Goal: Task Accomplishment & Management: Manage account settings

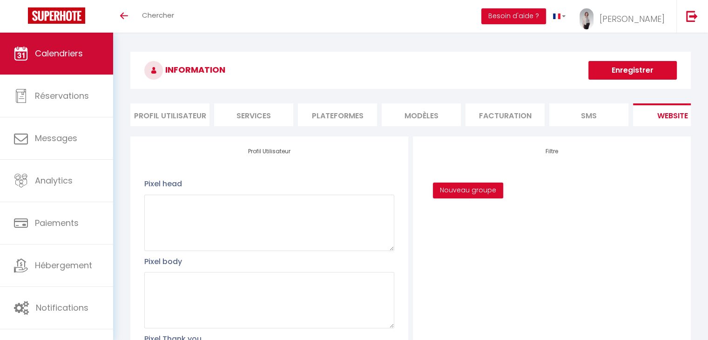
click at [66, 49] on span "Calendriers" at bounding box center [59, 54] width 48 height 12
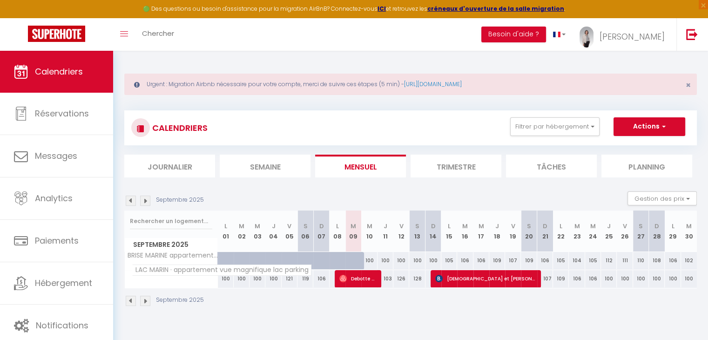
click at [191, 271] on span "LAC MARIN · appartement vue magnifique lac parking" at bounding box center [222, 270] width 180 height 11
click at [659, 280] on div "100" at bounding box center [657, 278] width 16 height 17
type input "100"
type input "Dim 28 Septembre 2025"
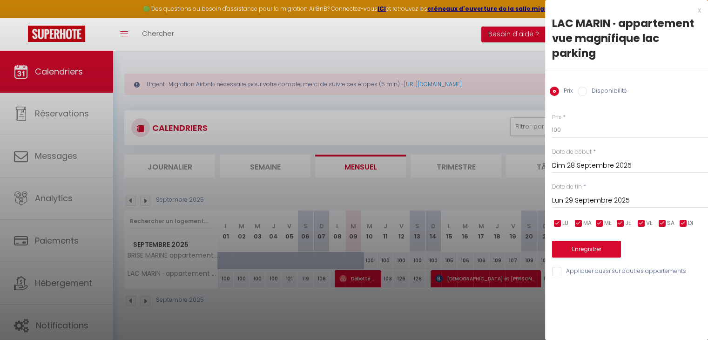
click at [607, 202] on input "Lun 29 Septembre 2025" at bounding box center [630, 201] width 156 height 12
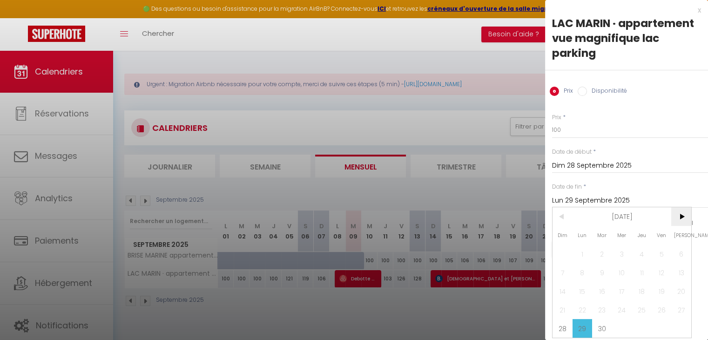
click at [681, 216] on span ">" at bounding box center [682, 216] width 20 height 19
click at [564, 289] on span "12" at bounding box center [563, 291] width 20 height 19
type input "Dim 12 Octobre 2025"
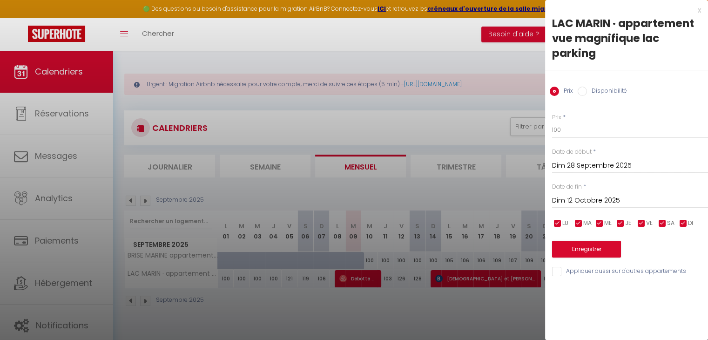
click at [587, 90] on label "Disponibilité" at bounding box center [607, 92] width 40 height 10
click at [587, 90] on input "Disponibilité" at bounding box center [582, 91] width 9 height 9
radio input "true"
radio input "false"
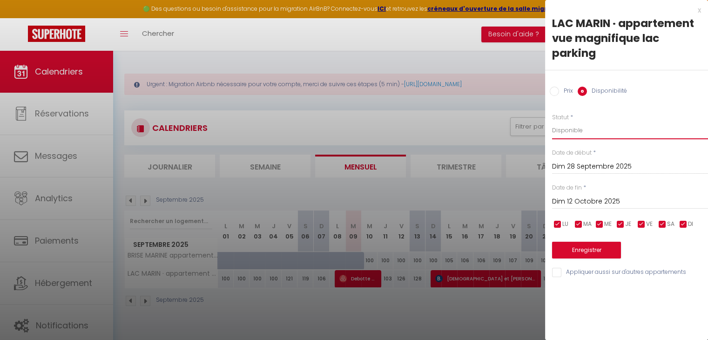
click at [568, 128] on select "Disponible Indisponible" at bounding box center [630, 131] width 156 height 18
select select "0"
click at [552, 122] on select "Disponible Indisponible" at bounding box center [630, 131] width 156 height 18
click at [604, 167] on input "Dim 28 Septembre 2025" at bounding box center [630, 167] width 156 height 12
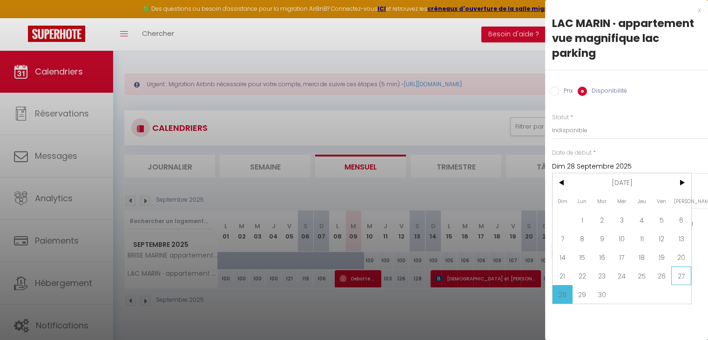
click at [681, 274] on span "27" at bounding box center [682, 275] width 20 height 19
type input "Sam 27 Septembre 2025"
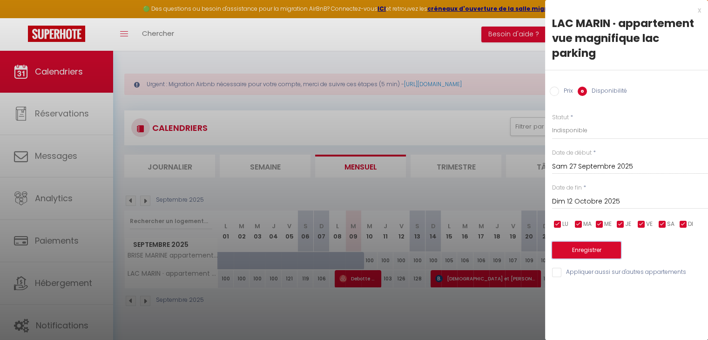
click at [588, 251] on button "Enregistrer" at bounding box center [586, 250] width 69 height 17
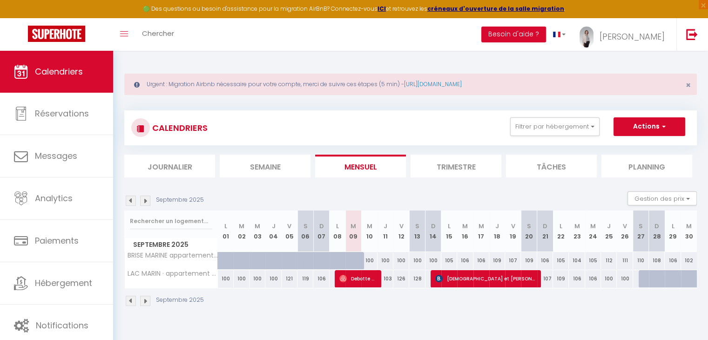
click at [143, 301] on img at bounding box center [145, 301] width 10 height 10
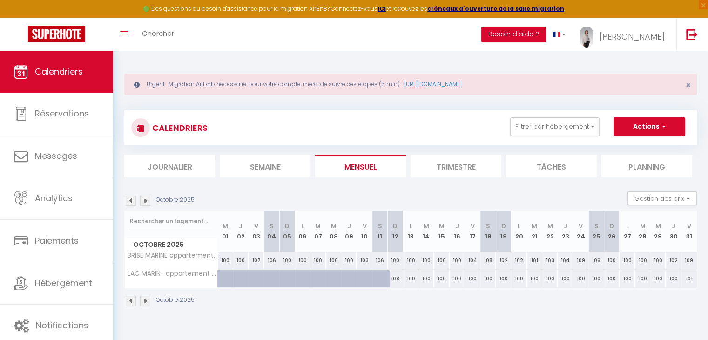
click at [146, 301] on img at bounding box center [145, 301] width 10 height 10
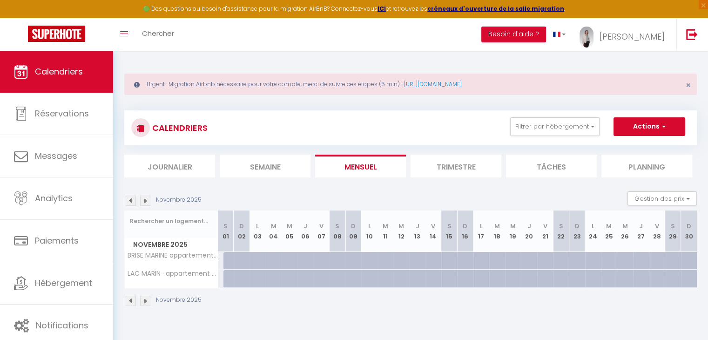
click at [127, 302] on img at bounding box center [131, 301] width 10 height 10
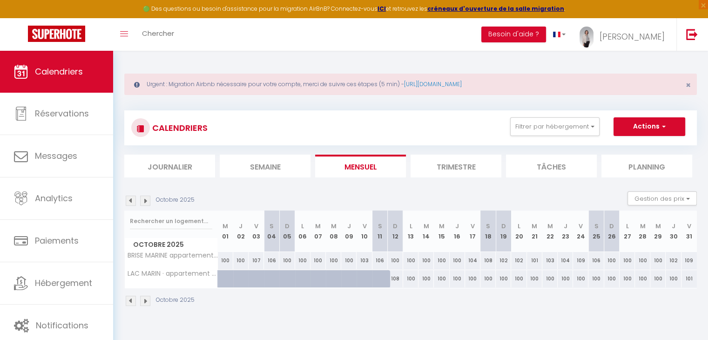
click at [145, 303] on img at bounding box center [145, 301] width 10 height 10
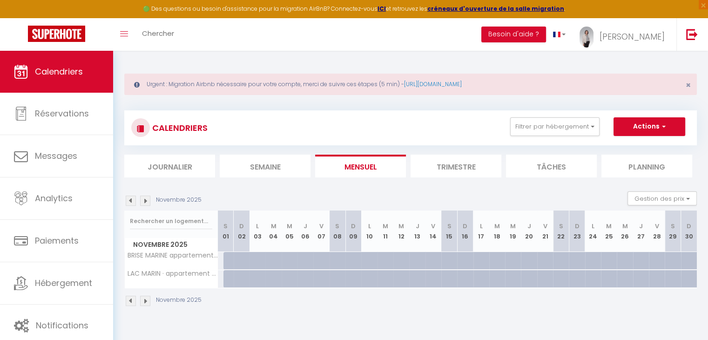
click at [129, 299] on img at bounding box center [131, 301] width 10 height 10
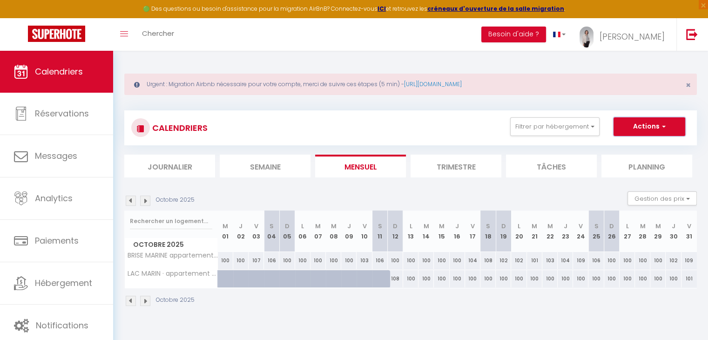
click at [639, 129] on button "Actions" at bounding box center [650, 126] width 72 height 19
click at [453, 118] on div "CALENDRIERS Filtrer par hébergement Tous LAC MARIN · appartement vue magnifique…" at bounding box center [410, 127] width 559 height 21
click at [130, 302] on img at bounding box center [131, 301] width 10 height 10
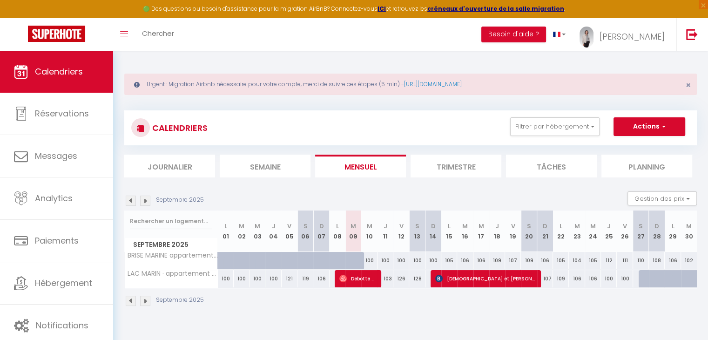
click at [144, 200] on img at bounding box center [145, 201] width 10 height 10
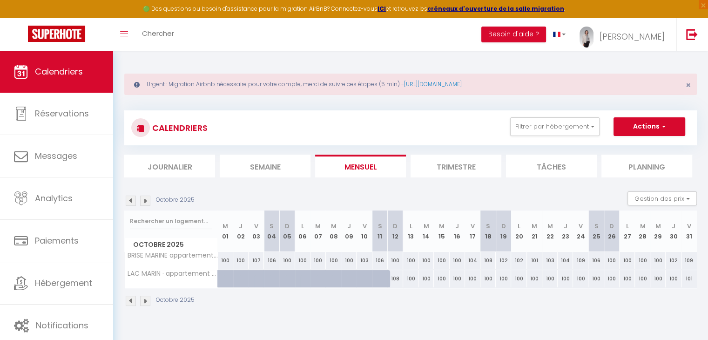
click at [144, 200] on img at bounding box center [145, 201] width 10 height 10
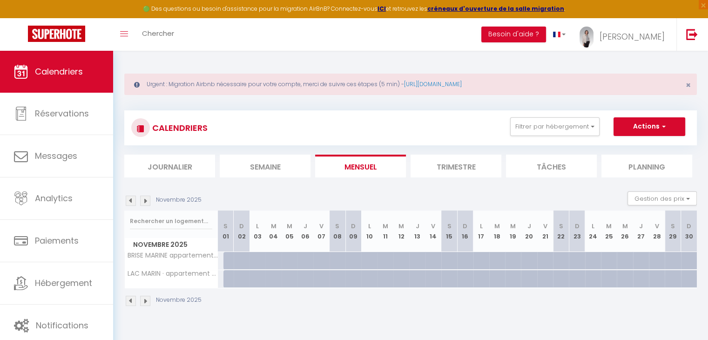
click at [147, 202] on img at bounding box center [145, 201] width 10 height 10
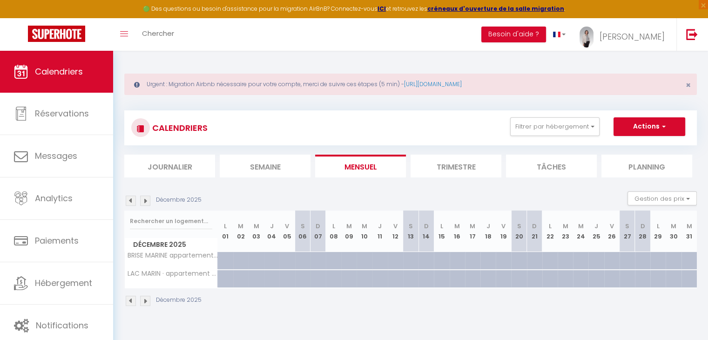
click at [147, 202] on img at bounding box center [145, 201] width 10 height 10
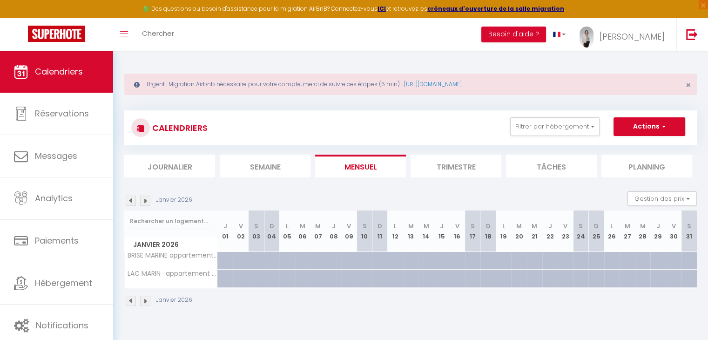
click at [147, 202] on img at bounding box center [145, 201] width 10 height 10
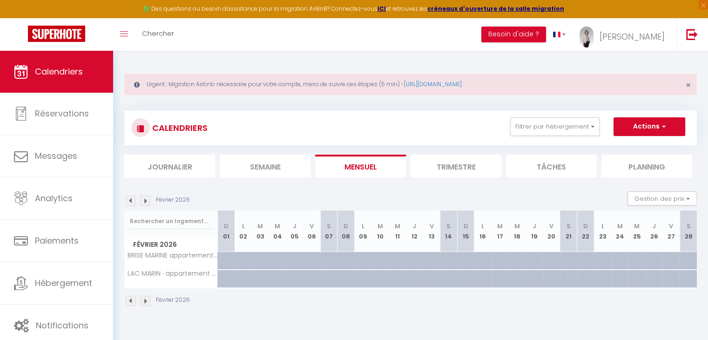
click at [147, 202] on img at bounding box center [145, 201] width 10 height 10
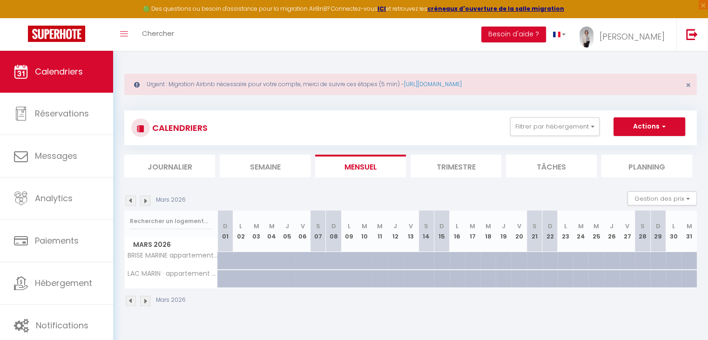
click at [147, 202] on img at bounding box center [145, 201] width 10 height 10
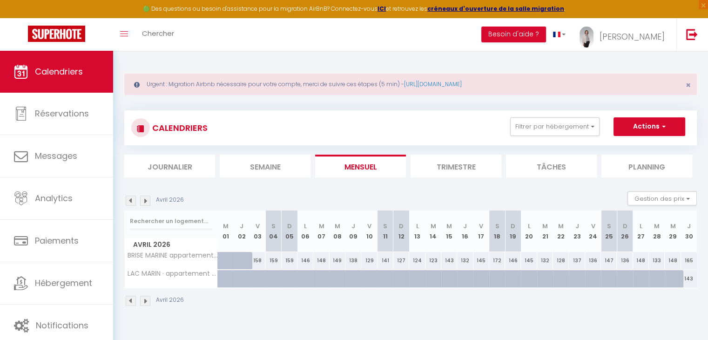
click at [145, 200] on img at bounding box center [145, 201] width 10 height 10
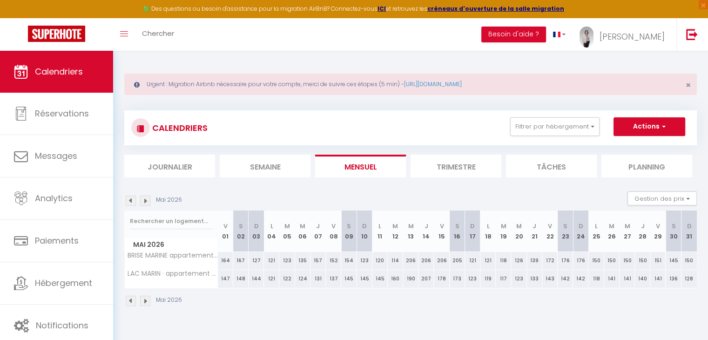
click at [145, 200] on img at bounding box center [145, 201] width 10 height 10
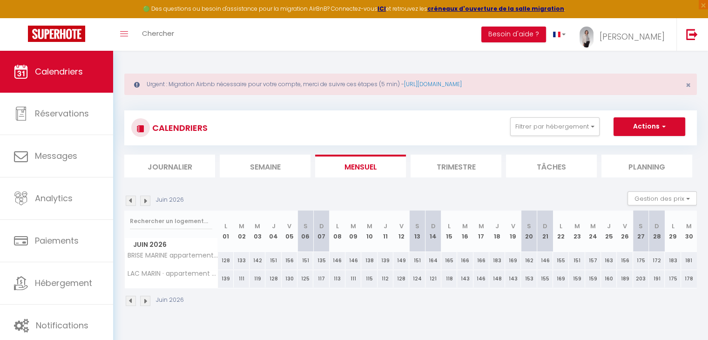
click at [145, 200] on img at bounding box center [145, 201] width 10 height 10
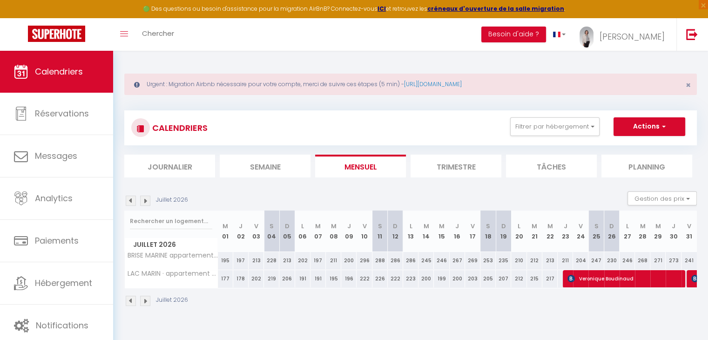
click at [145, 200] on img at bounding box center [145, 201] width 10 height 10
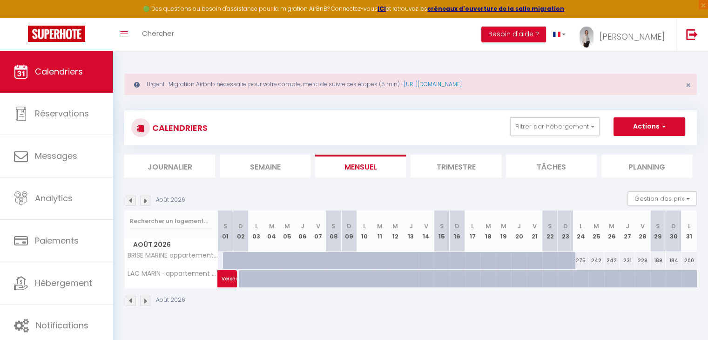
click at [580, 280] on div at bounding box center [586, 284] width 15 height 18
select select "1"
type input "Lun 24 Août 2026"
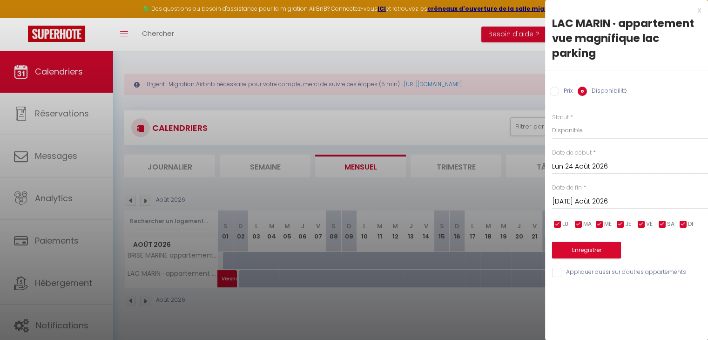
click at [597, 92] on label "Disponibilité" at bounding box center [607, 92] width 40 height 10
click at [587, 92] on input "Disponibilité" at bounding box center [582, 91] width 9 height 9
click at [585, 199] on input "[DATE] Août 2026" at bounding box center [630, 202] width 156 height 12
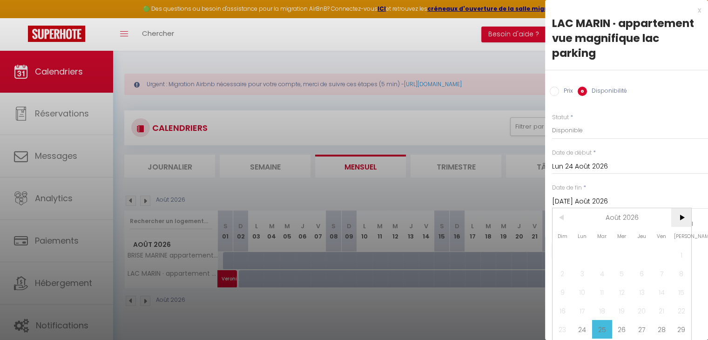
click at [684, 216] on span ">" at bounding box center [682, 217] width 20 height 19
click at [682, 323] on span "31" at bounding box center [682, 329] width 20 height 19
type input "[PERSON_NAME] 31 Octobre 2026"
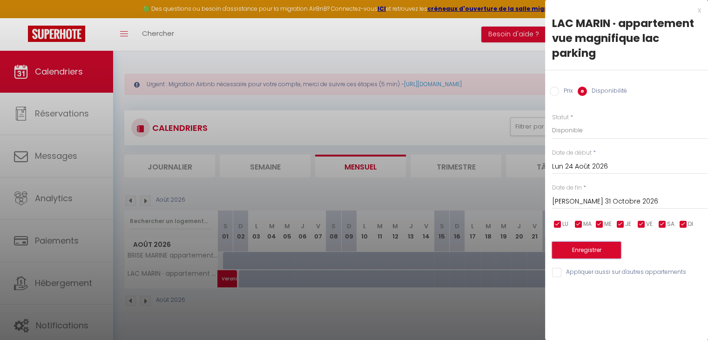
click at [593, 252] on button "Enregistrer" at bounding box center [586, 250] width 69 height 17
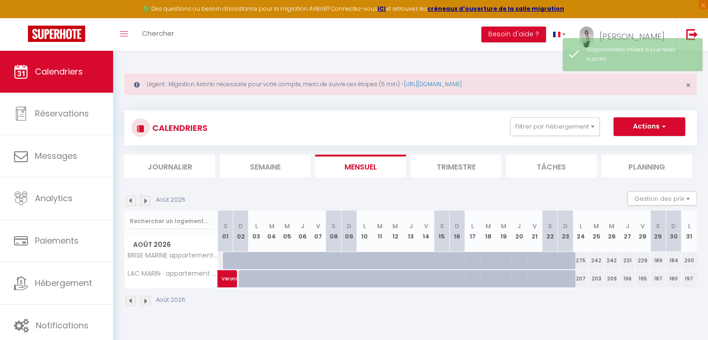
click at [147, 201] on img at bounding box center [145, 201] width 10 height 10
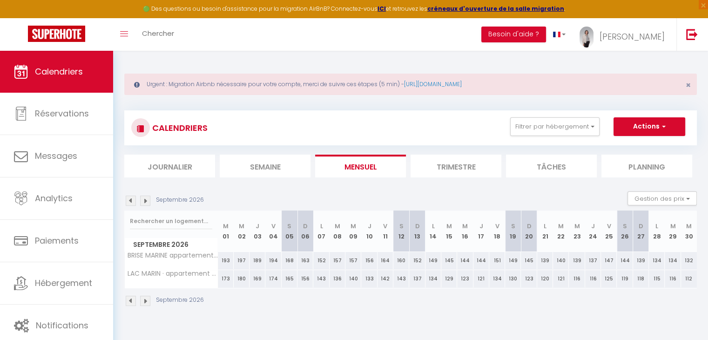
click at [147, 201] on img at bounding box center [145, 201] width 10 height 10
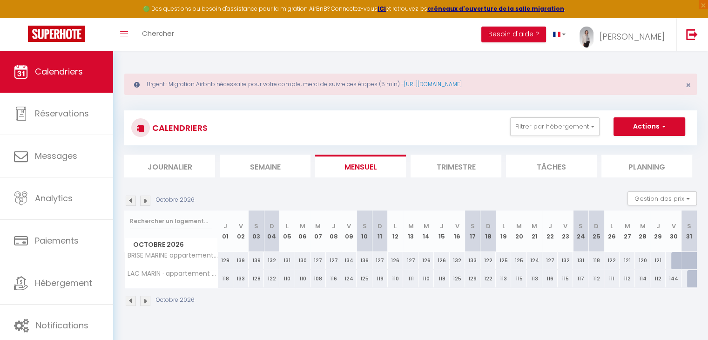
click at [147, 201] on img at bounding box center [145, 201] width 10 height 10
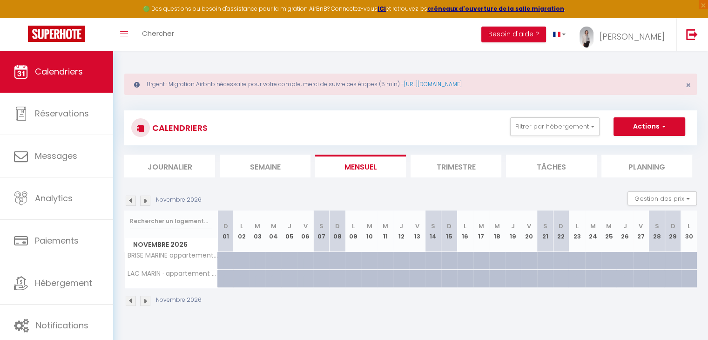
click at [147, 201] on img at bounding box center [145, 201] width 10 height 10
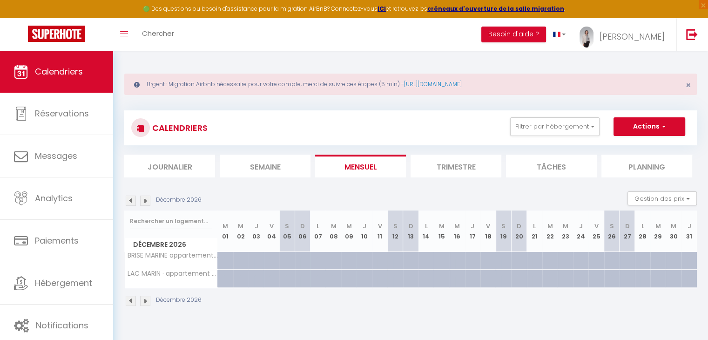
click at [147, 201] on img at bounding box center [145, 201] width 10 height 10
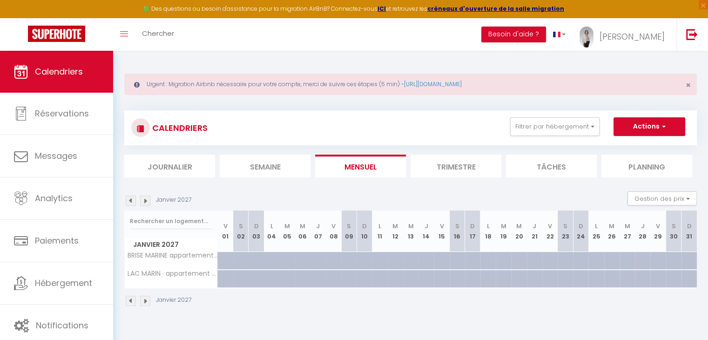
click at [147, 201] on img at bounding box center [145, 201] width 10 height 10
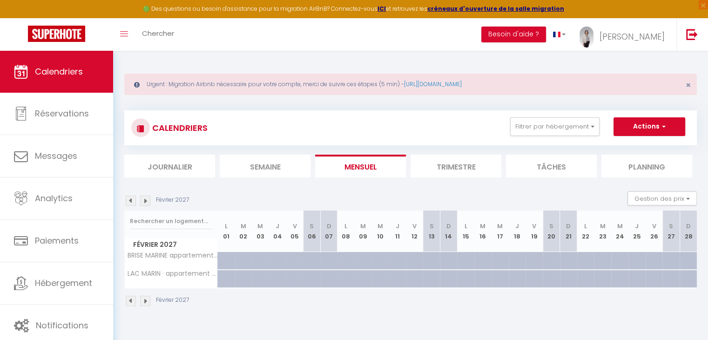
click at [147, 201] on img at bounding box center [145, 201] width 10 height 10
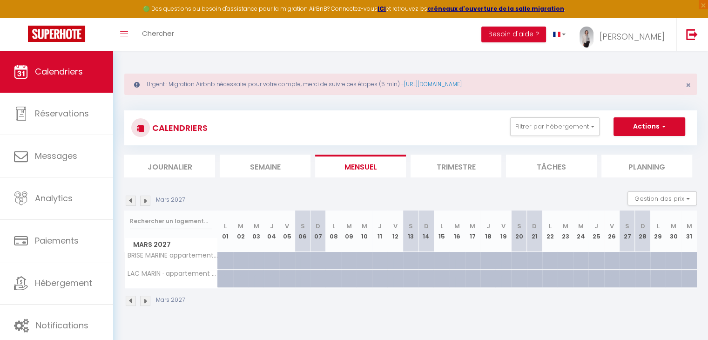
click at [147, 201] on img at bounding box center [145, 201] width 10 height 10
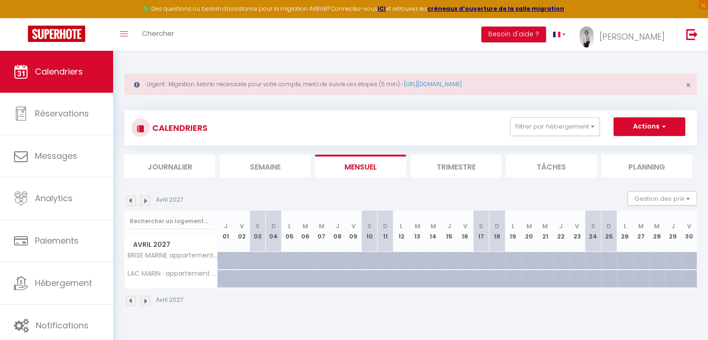
click at [147, 201] on img at bounding box center [145, 201] width 10 height 10
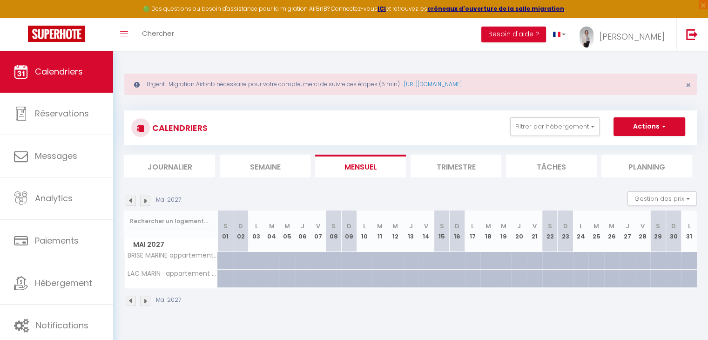
click at [224, 281] on div at bounding box center [230, 284] width 15 height 18
select select "1"
type input "[PERSON_NAME] 01 Mai 2027"
type input "Dim 02 Mai 2027"
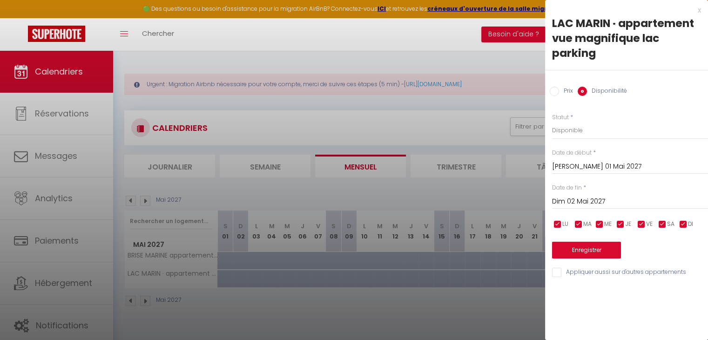
click at [643, 116] on div "Statut * Disponible Indisponible" at bounding box center [630, 126] width 156 height 27
click at [266, 304] on div at bounding box center [354, 170] width 708 height 340
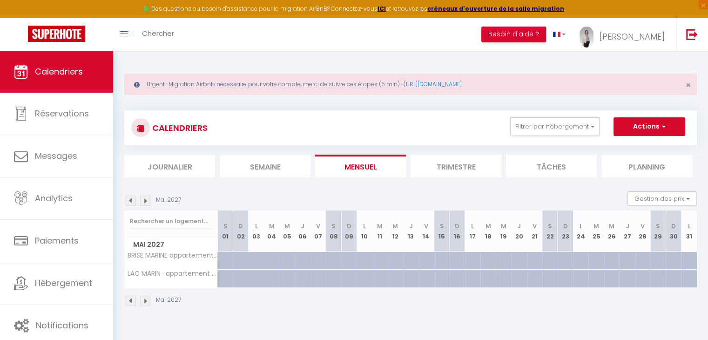
click at [132, 201] on img at bounding box center [131, 201] width 10 height 10
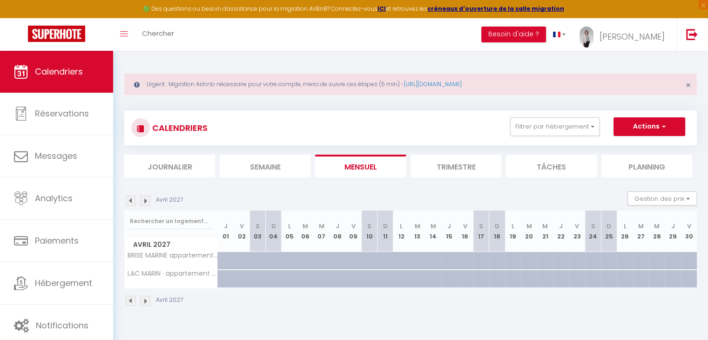
click at [132, 201] on img at bounding box center [131, 201] width 10 height 10
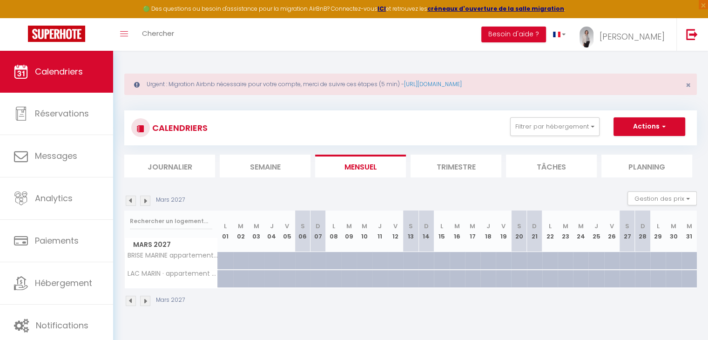
click at [130, 201] on img at bounding box center [131, 201] width 10 height 10
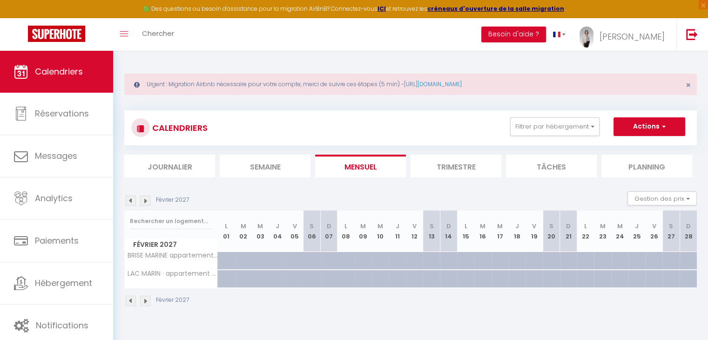
click at [130, 201] on img at bounding box center [131, 201] width 10 height 10
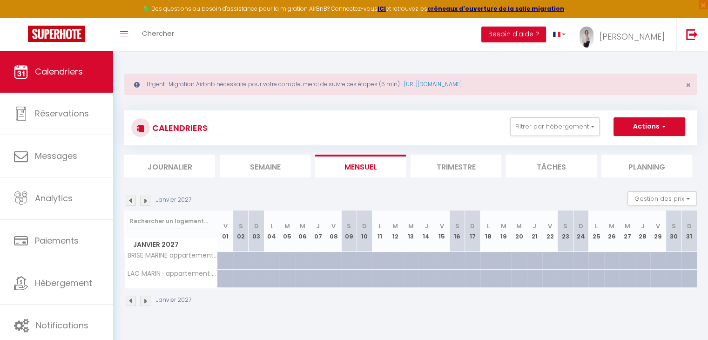
click at [130, 201] on img at bounding box center [131, 201] width 10 height 10
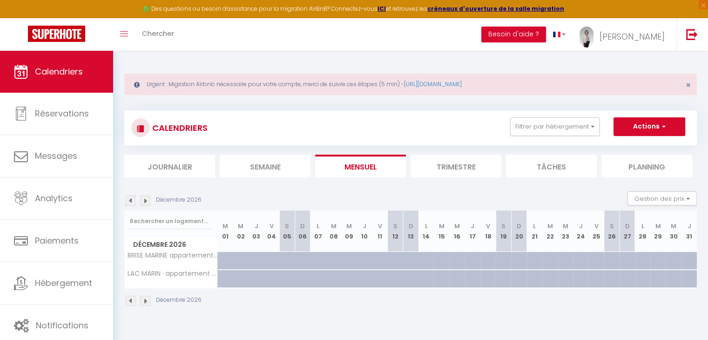
click at [130, 201] on img at bounding box center [131, 201] width 10 height 10
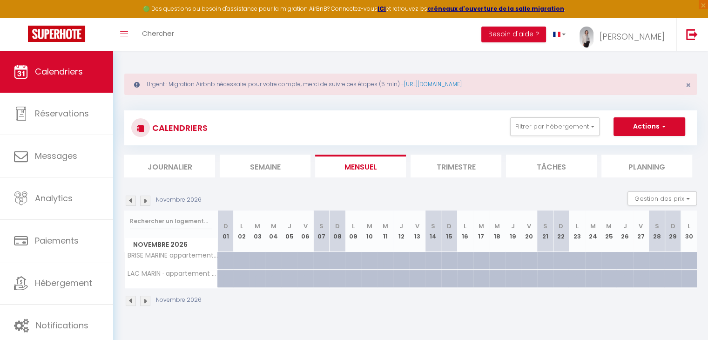
click at [130, 201] on img at bounding box center [131, 201] width 10 height 10
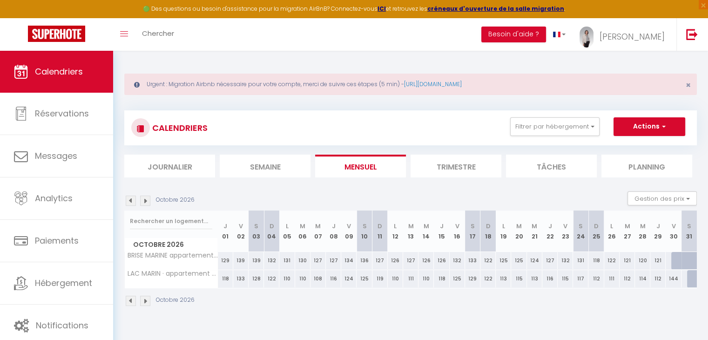
click at [131, 201] on img at bounding box center [131, 201] width 10 height 10
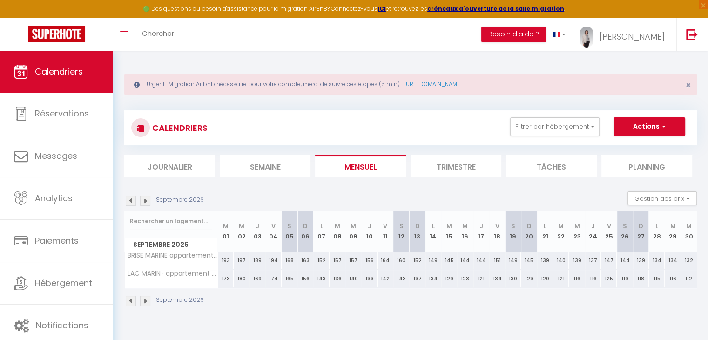
click at [131, 201] on img at bounding box center [131, 201] width 10 height 10
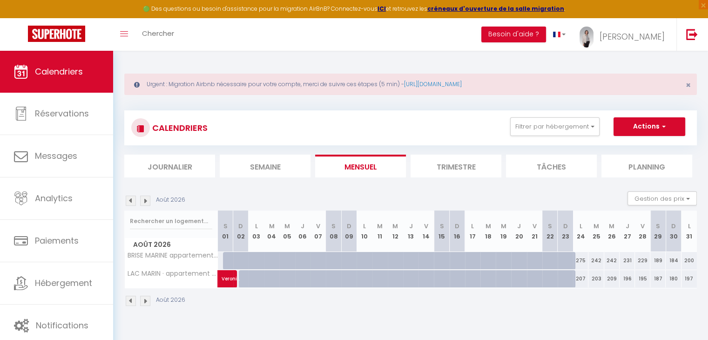
click at [131, 201] on img at bounding box center [131, 201] width 10 height 10
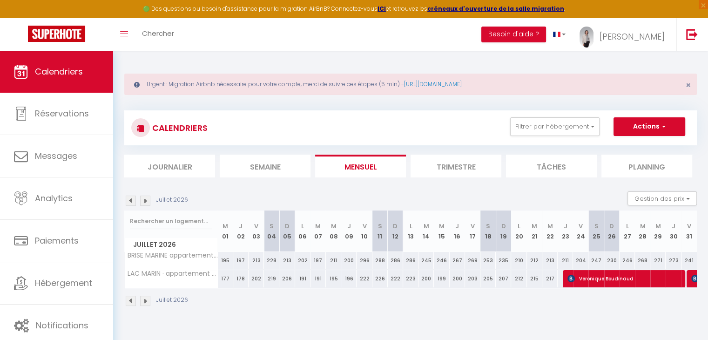
click at [131, 201] on img at bounding box center [131, 201] width 10 height 10
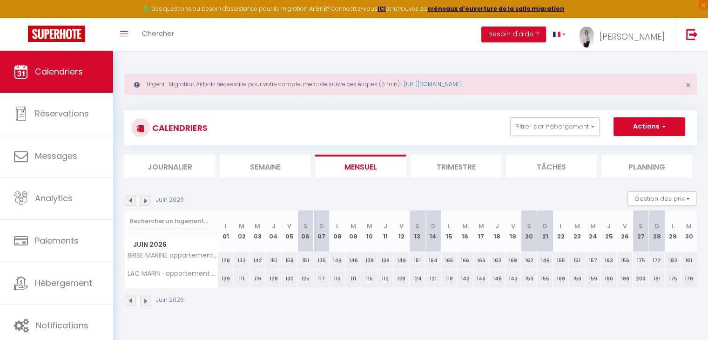
click at [131, 201] on img at bounding box center [131, 201] width 10 height 10
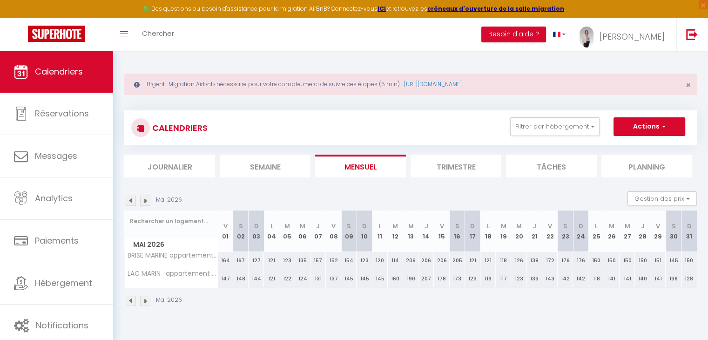
click at [131, 201] on img at bounding box center [131, 201] width 10 height 10
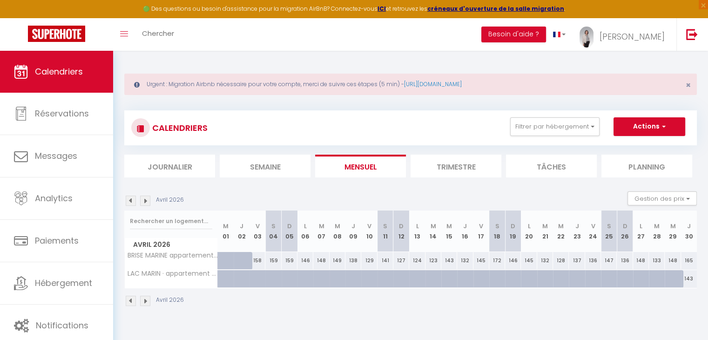
click at [131, 201] on img at bounding box center [131, 201] width 10 height 10
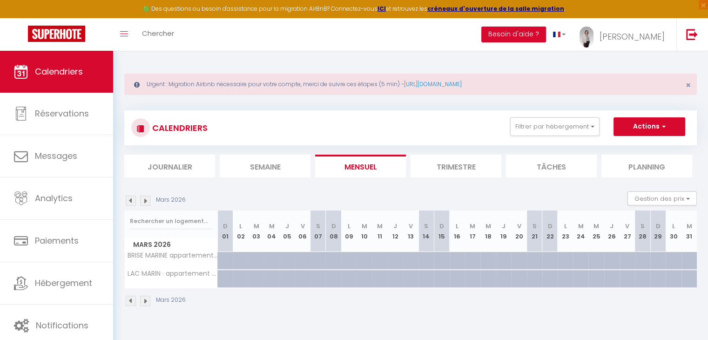
click at [131, 202] on img at bounding box center [131, 201] width 10 height 10
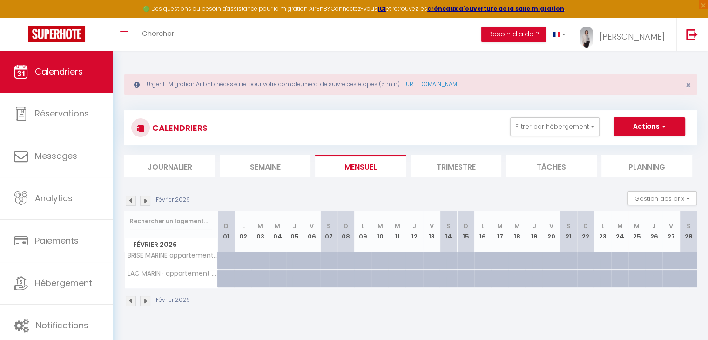
click at [131, 202] on img at bounding box center [131, 201] width 10 height 10
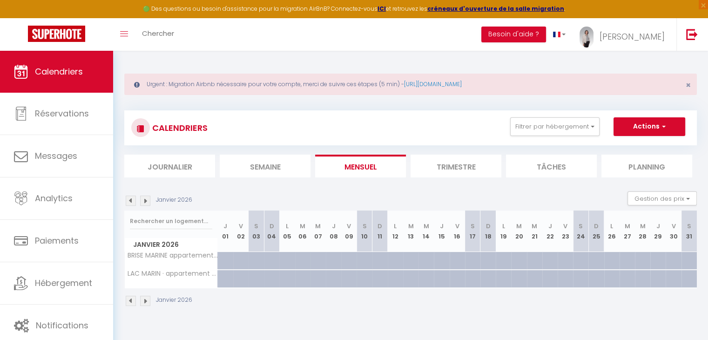
click at [131, 202] on img at bounding box center [131, 201] width 10 height 10
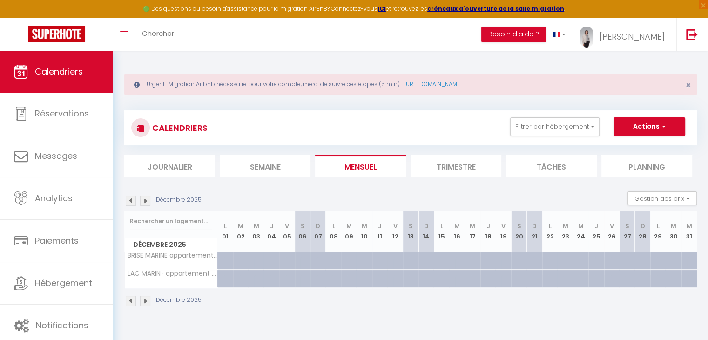
click at [131, 202] on img at bounding box center [131, 201] width 10 height 10
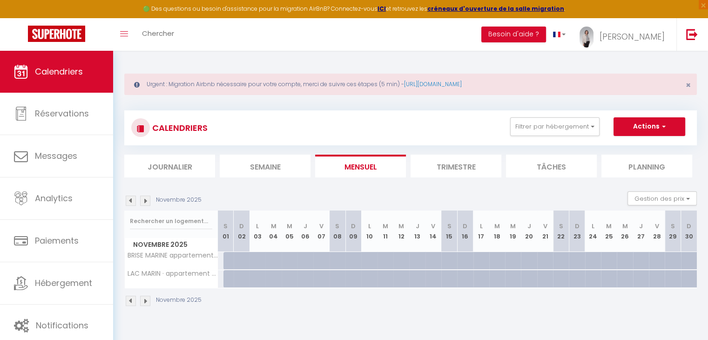
click at [131, 202] on img at bounding box center [131, 201] width 10 height 10
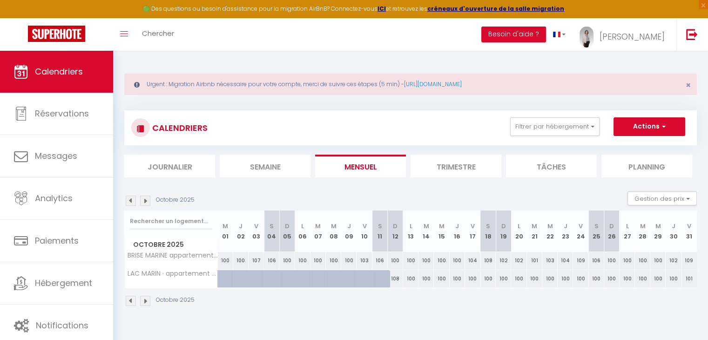
click at [131, 202] on img at bounding box center [131, 201] width 10 height 10
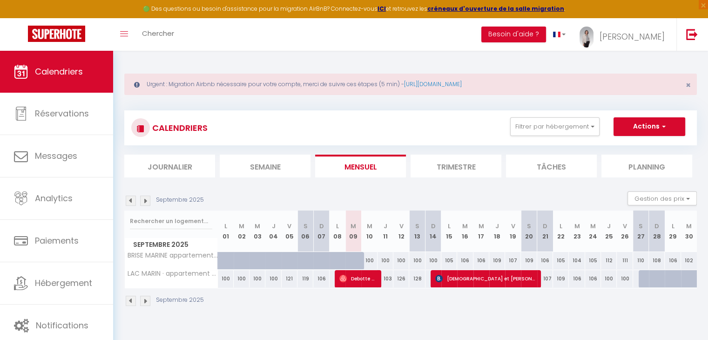
click at [131, 202] on img at bounding box center [131, 201] width 10 height 10
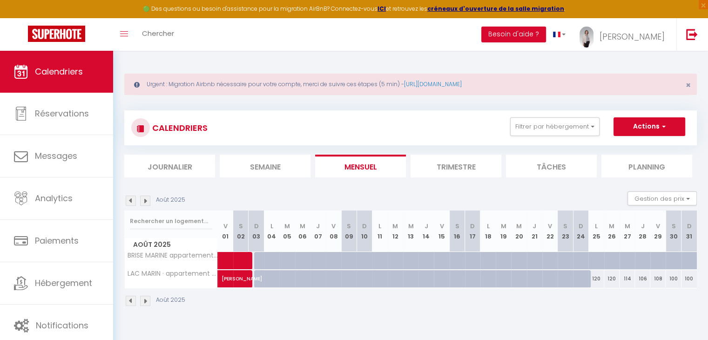
click at [144, 200] on img at bounding box center [145, 201] width 10 height 10
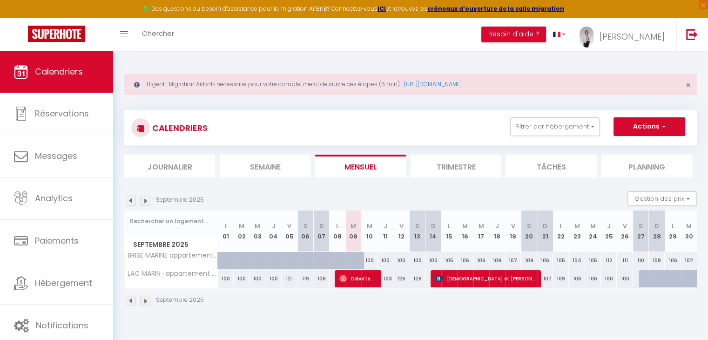
click at [146, 201] on img at bounding box center [145, 201] width 10 height 10
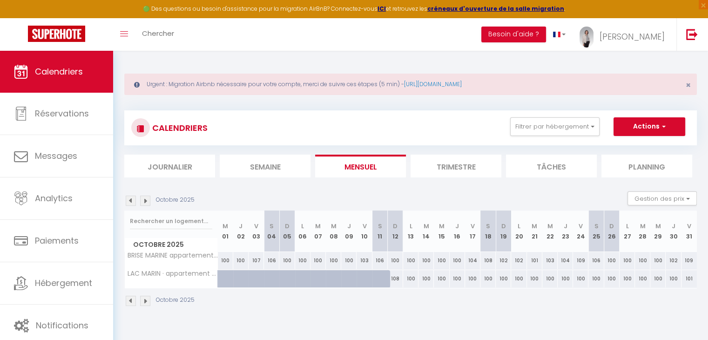
click at [146, 201] on img at bounding box center [145, 201] width 10 height 10
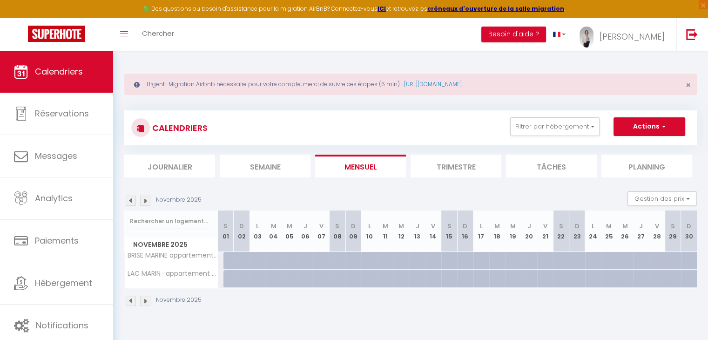
click at [146, 201] on img at bounding box center [145, 201] width 10 height 10
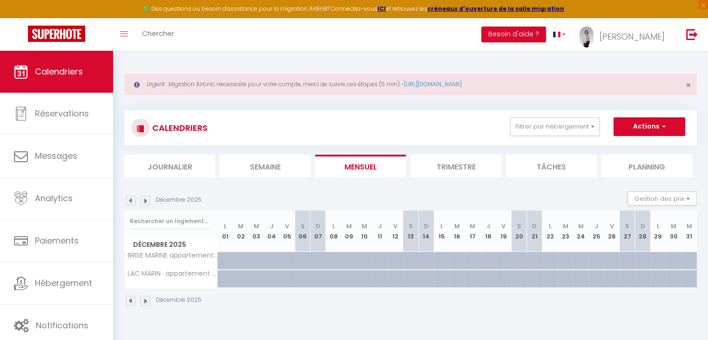
click at [146, 201] on img at bounding box center [145, 201] width 10 height 10
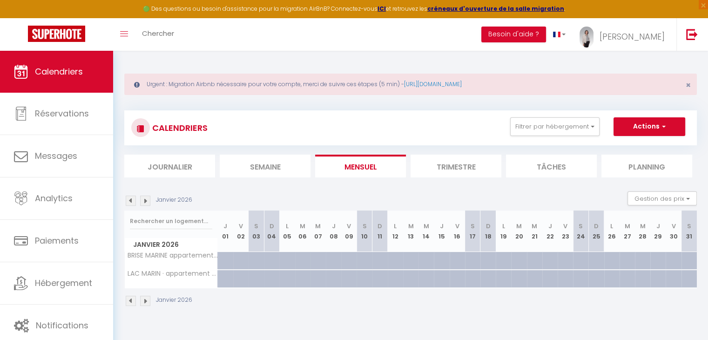
click at [146, 201] on img at bounding box center [145, 201] width 10 height 10
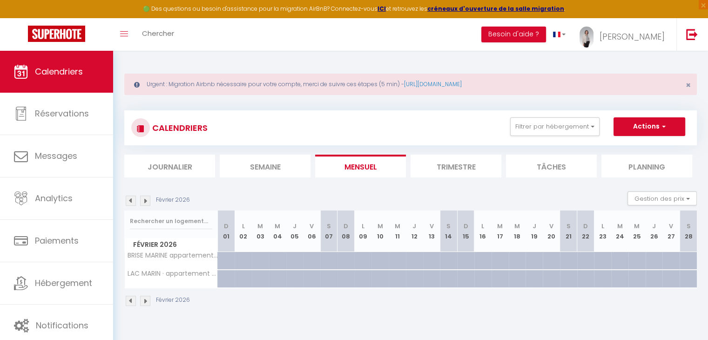
click at [146, 201] on img at bounding box center [145, 201] width 10 height 10
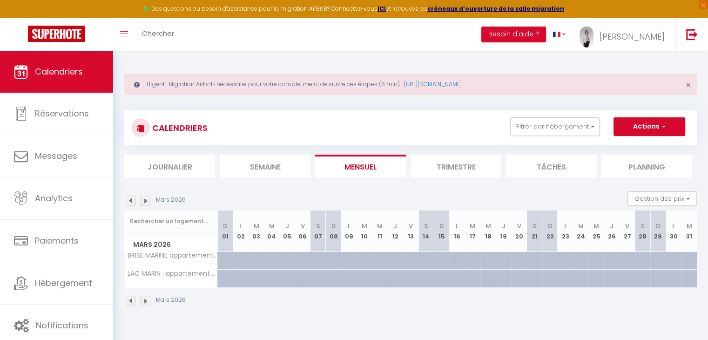
click at [146, 201] on img at bounding box center [145, 201] width 10 height 10
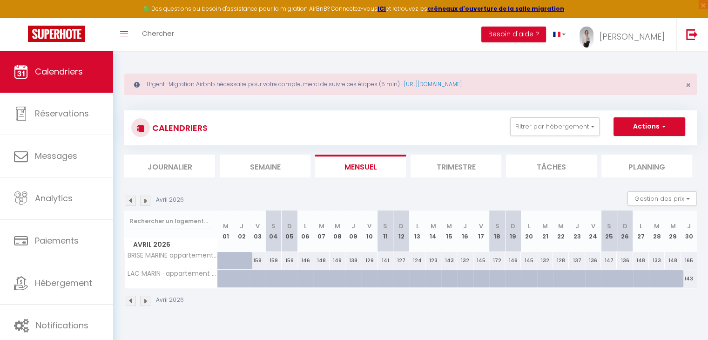
click at [146, 200] on img at bounding box center [145, 201] width 10 height 10
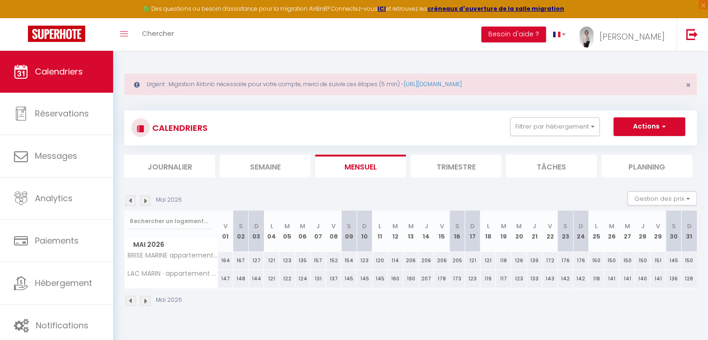
click at [146, 200] on img at bounding box center [145, 201] width 10 height 10
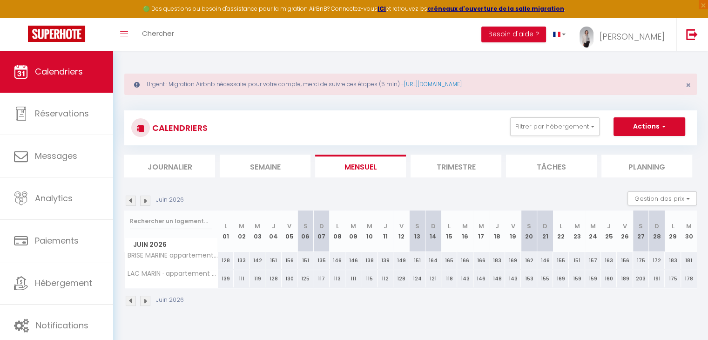
click at [146, 200] on img at bounding box center [145, 201] width 10 height 10
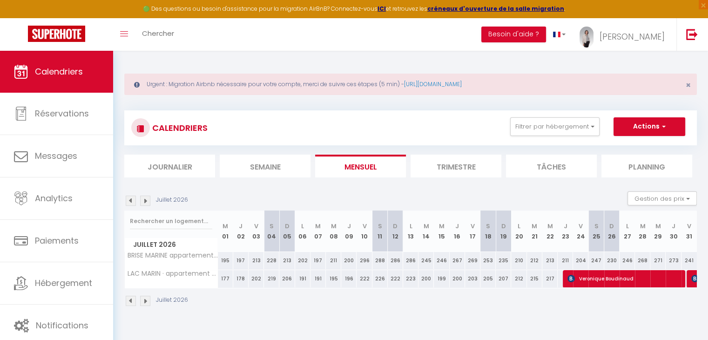
click at [145, 200] on img at bounding box center [145, 201] width 10 height 10
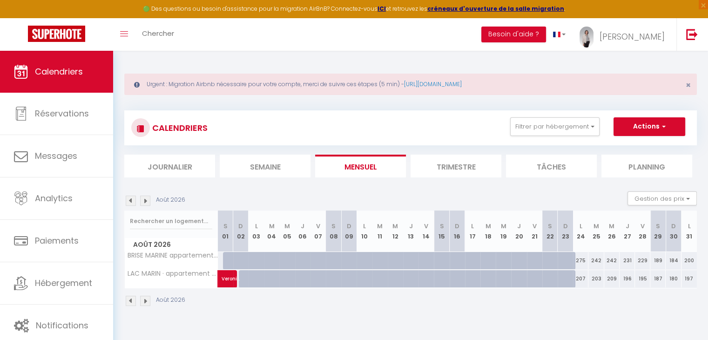
click at [145, 198] on img at bounding box center [145, 201] width 10 height 10
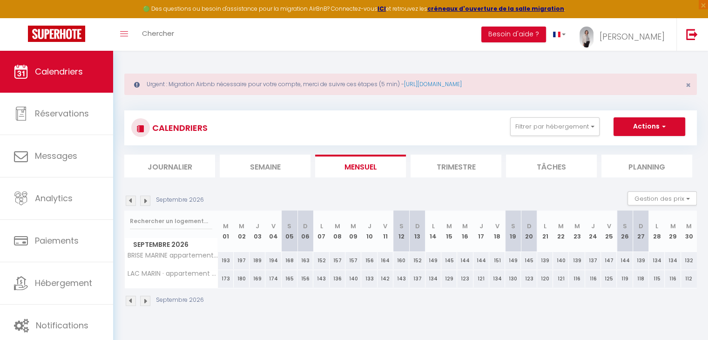
click at [145, 198] on img at bounding box center [145, 201] width 10 height 10
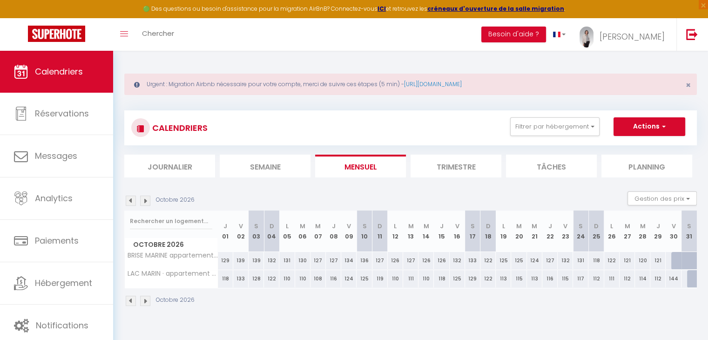
click at [145, 198] on img at bounding box center [145, 201] width 10 height 10
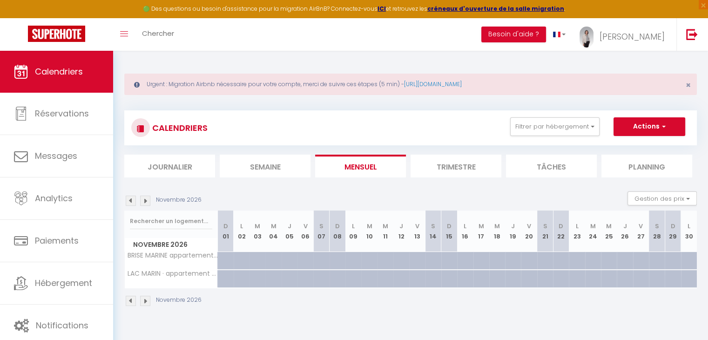
click at [145, 198] on img at bounding box center [145, 201] width 10 height 10
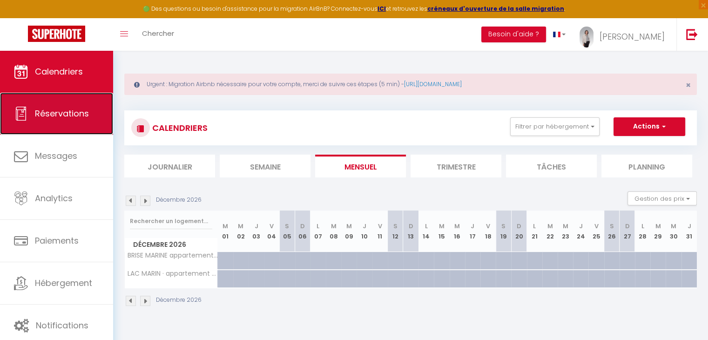
click at [75, 111] on span "Réservations" at bounding box center [62, 114] width 54 height 12
select select "not_cancelled"
